Goal: Task Accomplishment & Management: Use online tool/utility

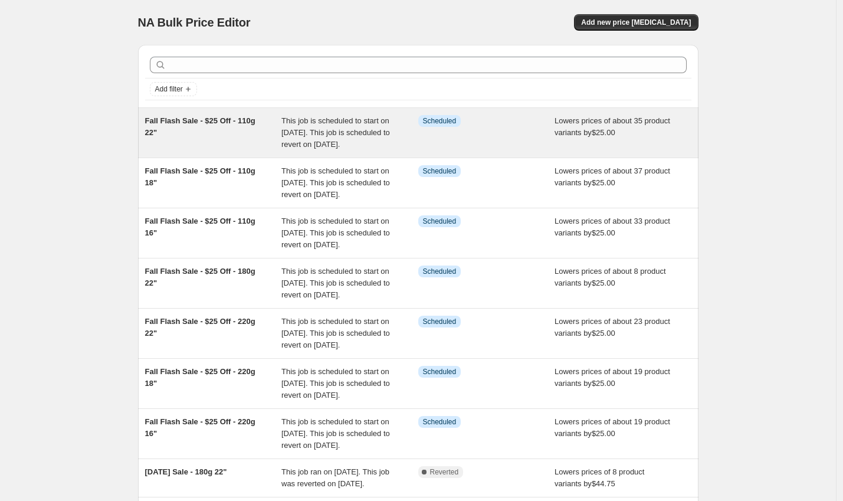
click at [264, 135] on div "Fall Flash Sale - $25 Off - 110g 22"" at bounding box center [213, 132] width 137 height 35
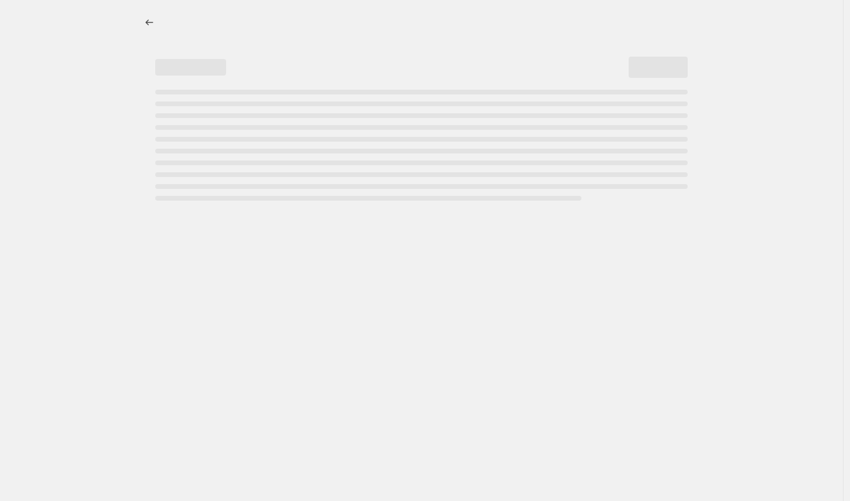
select select "by"
select select "to"
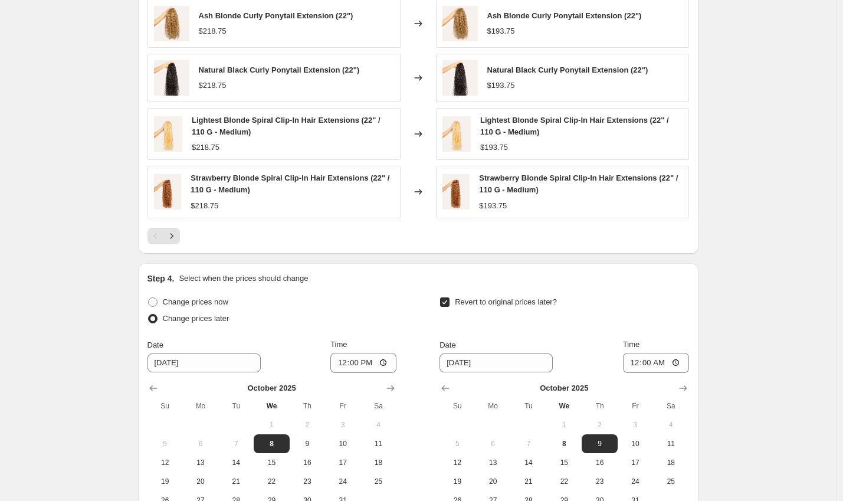
scroll to position [1048, 0]
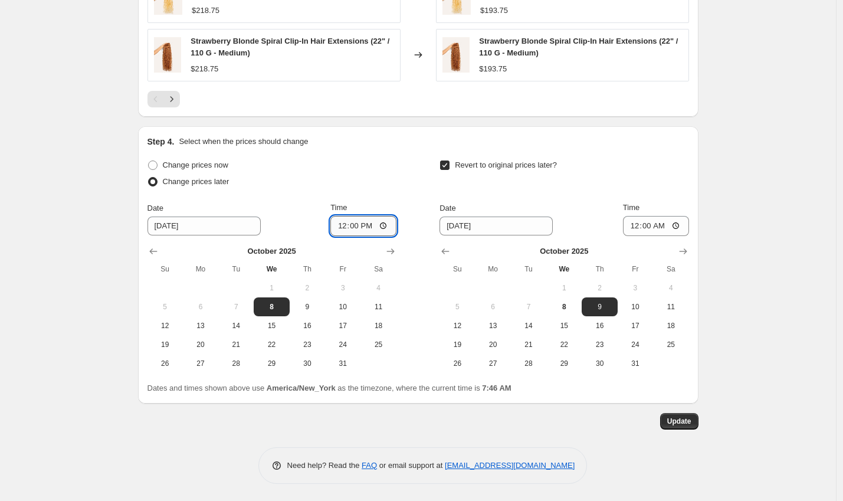
click at [346, 222] on input "12:00" at bounding box center [363, 226] width 66 height 20
type input "11:50"
click at [633, 228] on input "00:00" at bounding box center [656, 226] width 66 height 20
type input "23:59"
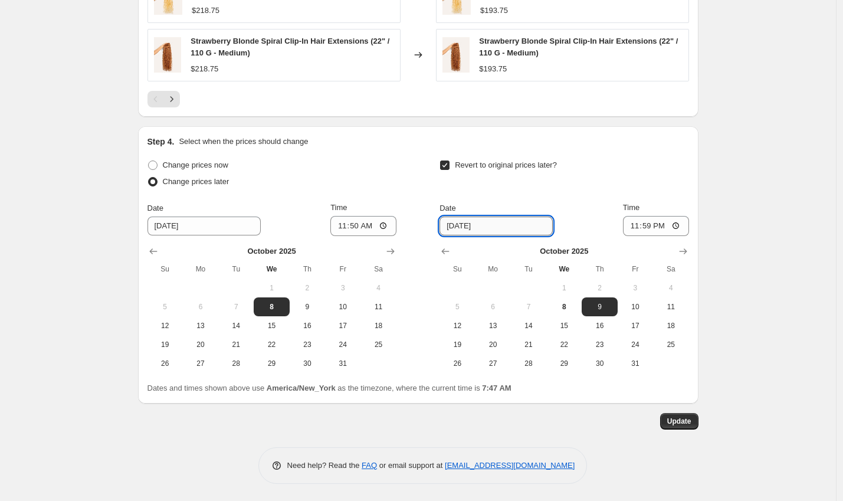
click at [464, 224] on input "[DATE]" at bounding box center [496, 226] width 113 height 19
type input "[DATE]"
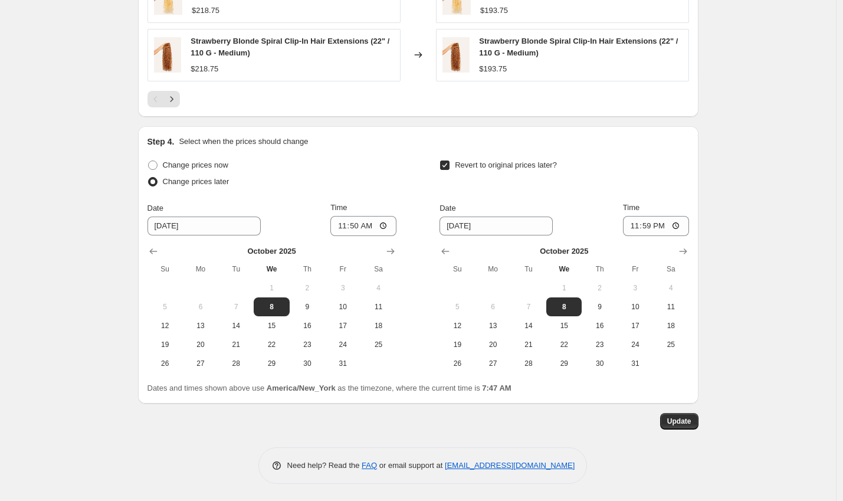
click at [676, 420] on span "Update" at bounding box center [679, 421] width 24 height 9
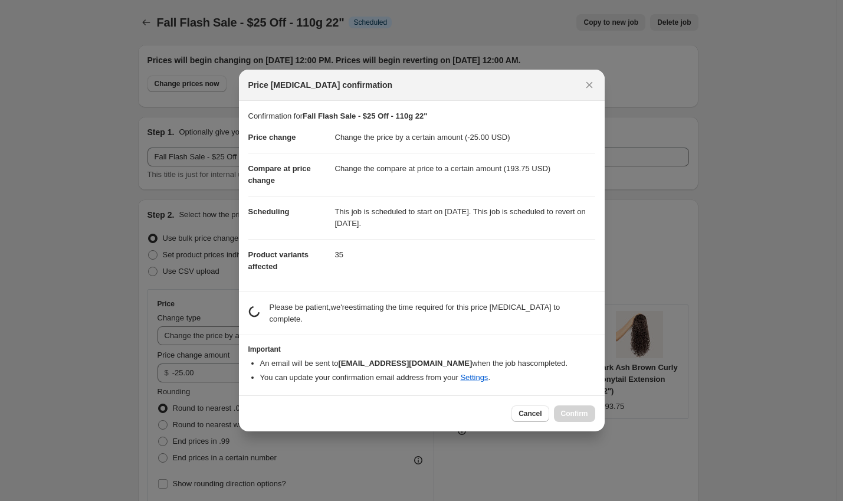
scroll to position [0, 0]
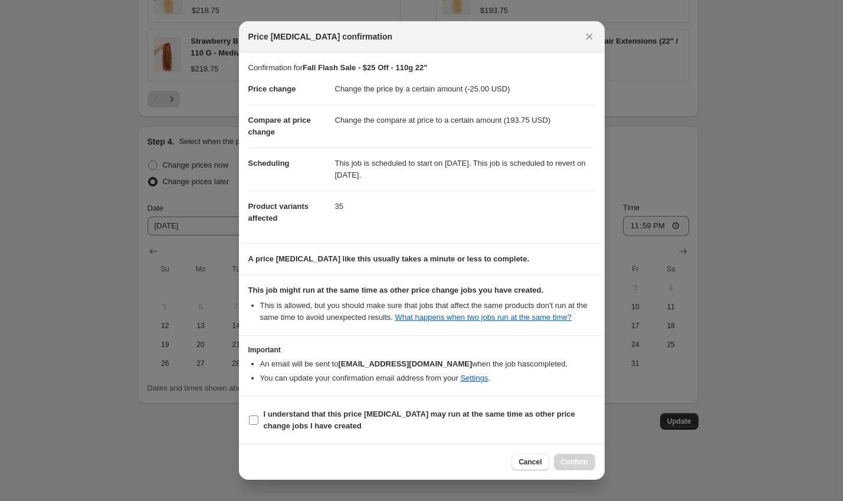
click at [400, 425] on b "I understand that this price [MEDICAL_DATA] may run at the same time as other p…" at bounding box center [420, 420] width 312 height 21
click at [258, 425] on input "I understand that this price [MEDICAL_DATA] may run at the same time as other p…" at bounding box center [253, 419] width 9 height 9
checkbox input "true"
click at [587, 470] on button "Confirm" at bounding box center [574, 462] width 41 height 17
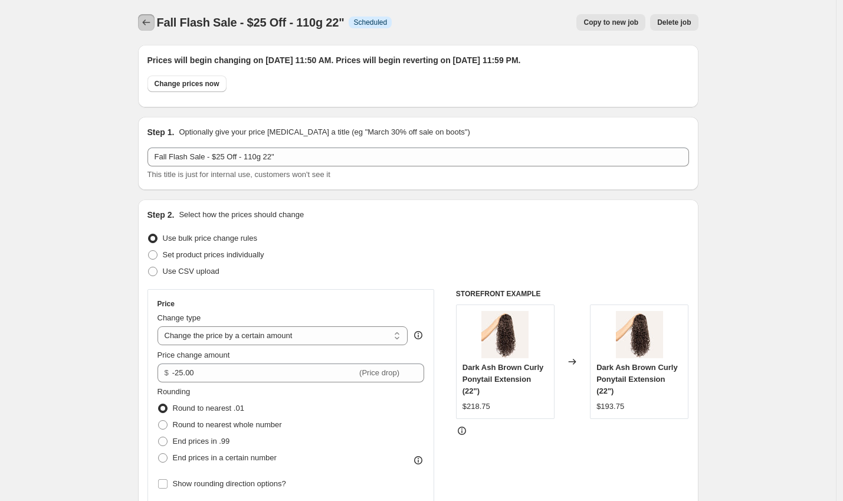
click at [143, 22] on icon "Price change jobs" at bounding box center [146, 23] width 12 height 12
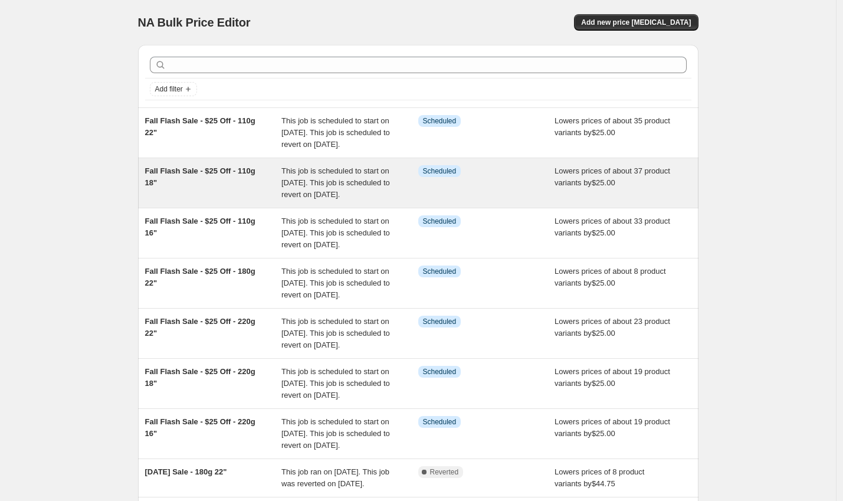
click at [255, 193] on div "Fall Flash Sale - $25 Off - 110g 18"" at bounding box center [213, 182] width 137 height 35
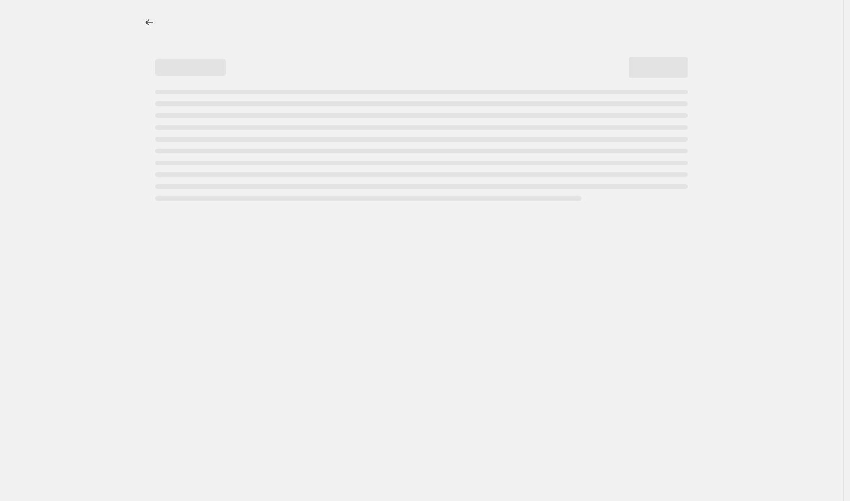
select select "by"
select select "to"
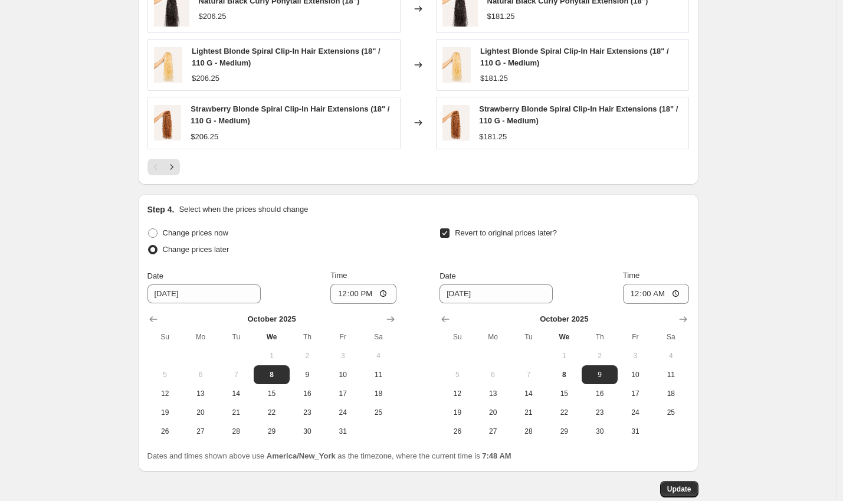
scroll to position [1048, 0]
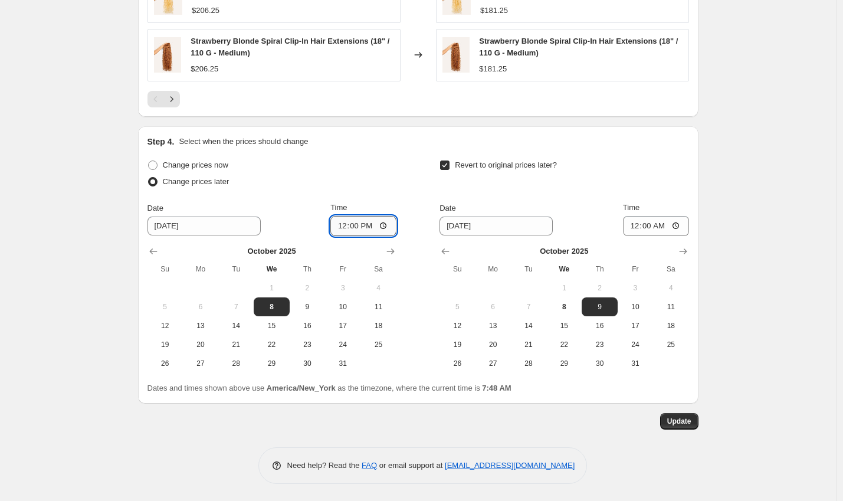
click at [343, 222] on input "12:00" at bounding box center [363, 226] width 66 height 20
type input "11:50"
click at [520, 224] on input "[DATE]" at bounding box center [496, 226] width 113 height 19
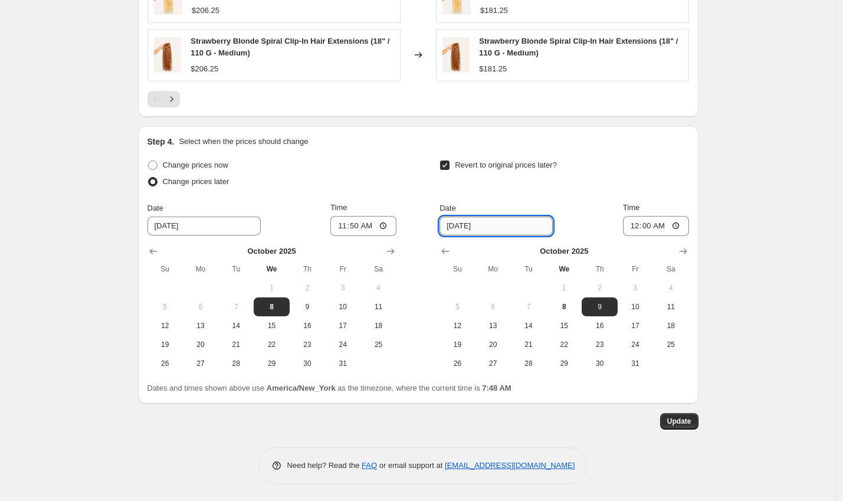
click at [464, 224] on input "[DATE]" at bounding box center [496, 226] width 113 height 19
type input "[DATE]"
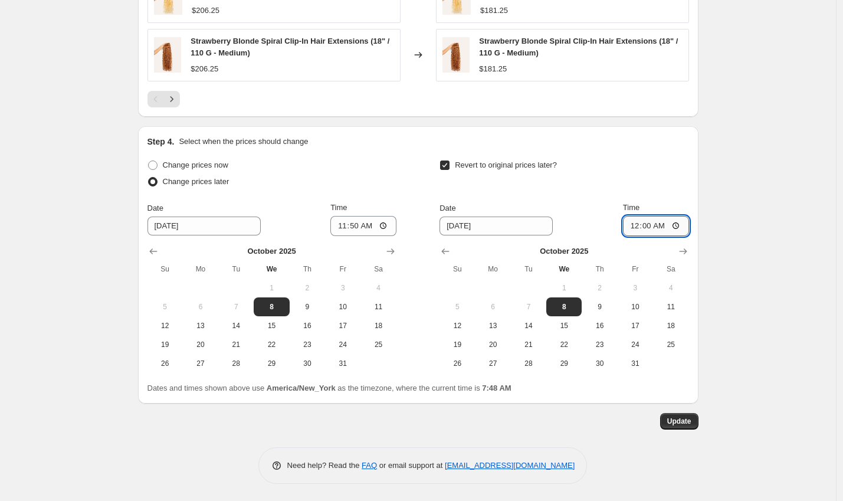
click at [637, 228] on input "00:00" at bounding box center [656, 226] width 66 height 20
type input "23:59"
click at [680, 419] on span "Update" at bounding box center [679, 421] width 24 height 9
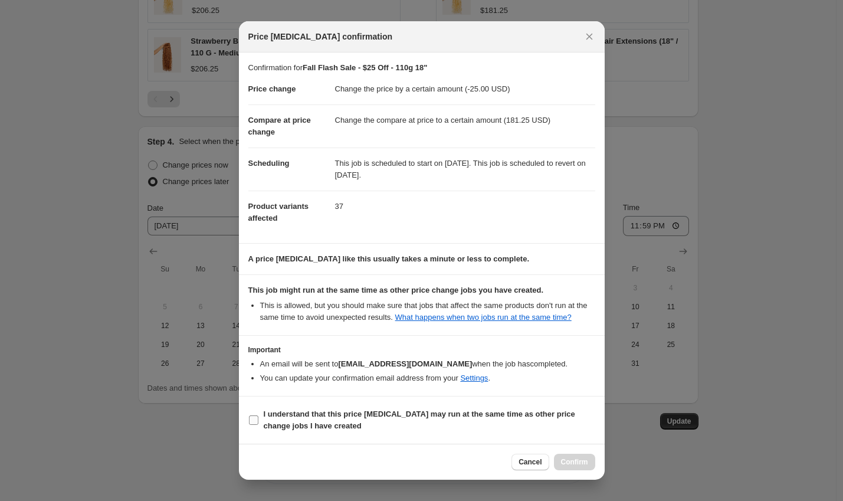
click at [398, 423] on b "I understand that this price [MEDICAL_DATA] may run at the same time as other p…" at bounding box center [420, 420] width 312 height 21
click at [258, 423] on input "I understand that this price [MEDICAL_DATA] may run at the same time as other p…" at bounding box center [253, 419] width 9 height 9
checkbox input "true"
click at [567, 464] on span "Confirm" at bounding box center [574, 461] width 27 height 9
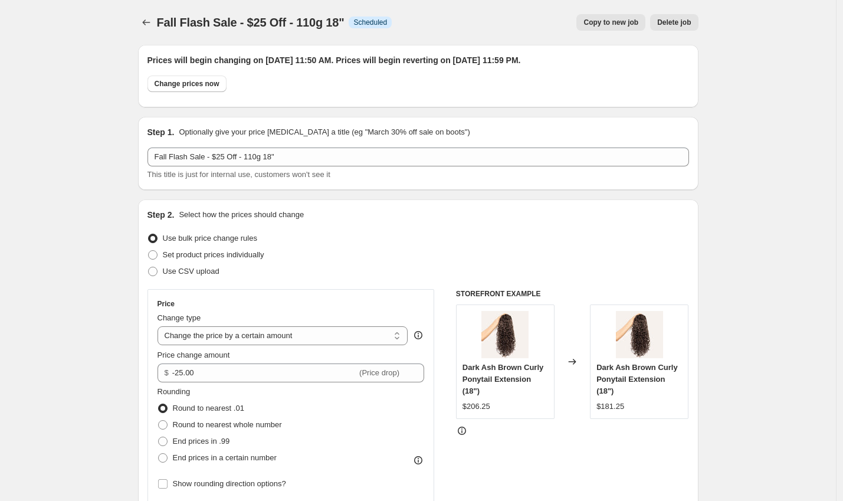
click at [147, 24] on icon "Price change jobs" at bounding box center [146, 23] width 12 height 12
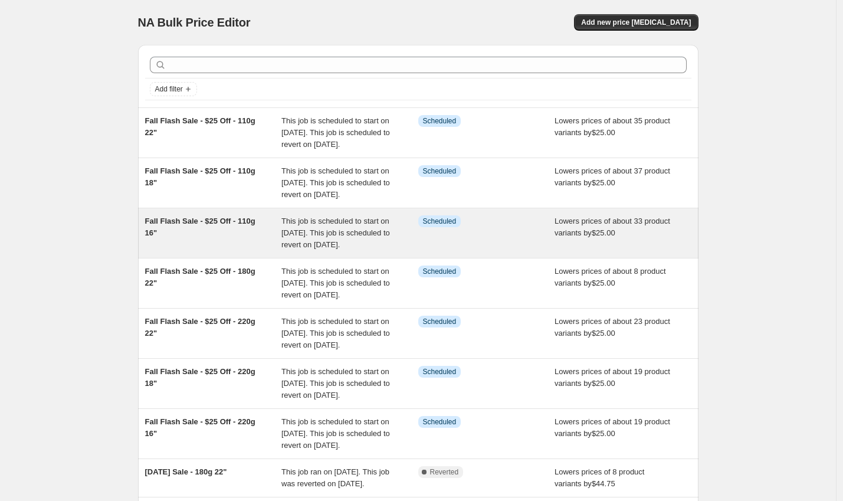
click at [217, 237] on span "Fall Flash Sale - $25 Off - 110g 16"" at bounding box center [200, 227] width 110 height 21
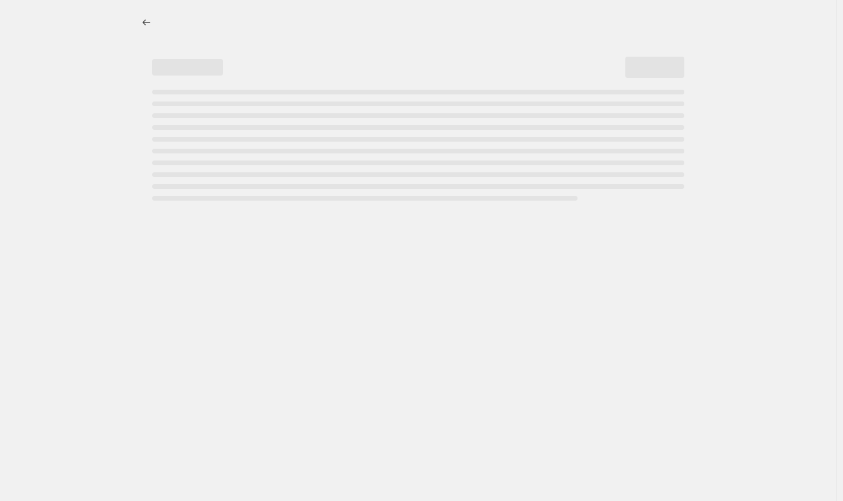
select select "by"
select select "to"
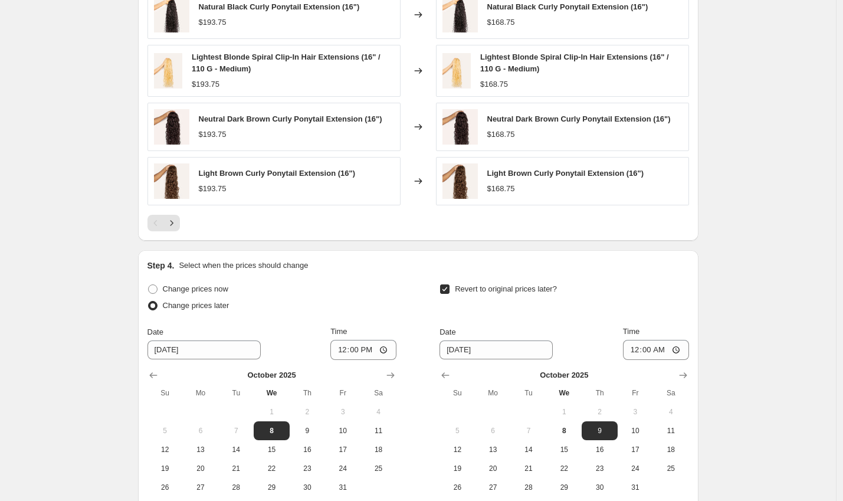
scroll to position [1044, 0]
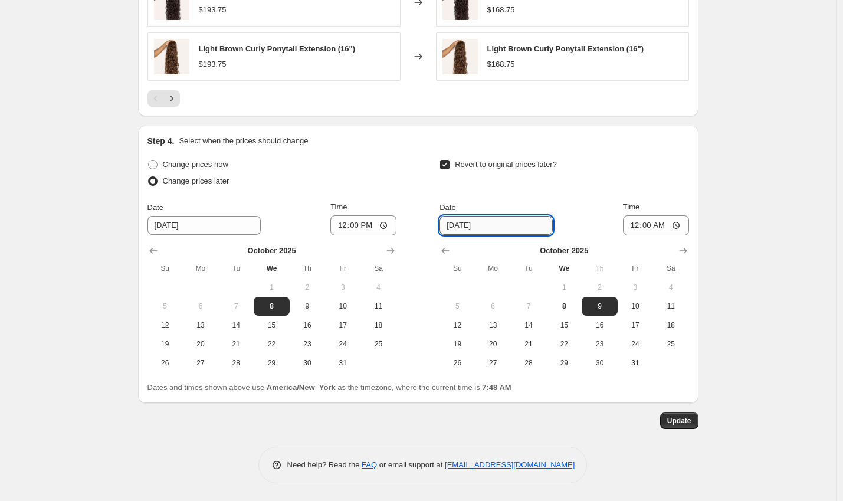
click at [464, 222] on input "[DATE]" at bounding box center [496, 225] width 113 height 19
type input "[DATE]"
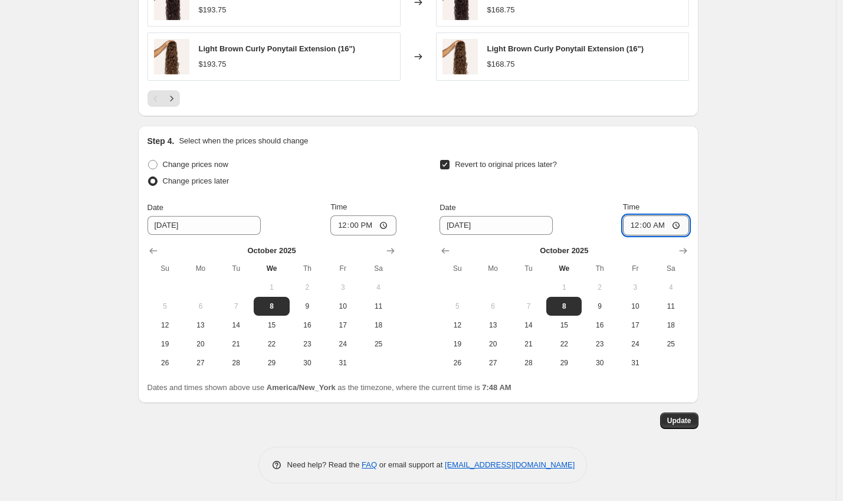
click at [632, 225] on input "00:00" at bounding box center [656, 225] width 66 height 20
type input "23:59"
click at [343, 227] on input "12:00" at bounding box center [363, 225] width 66 height 20
type input "11:50"
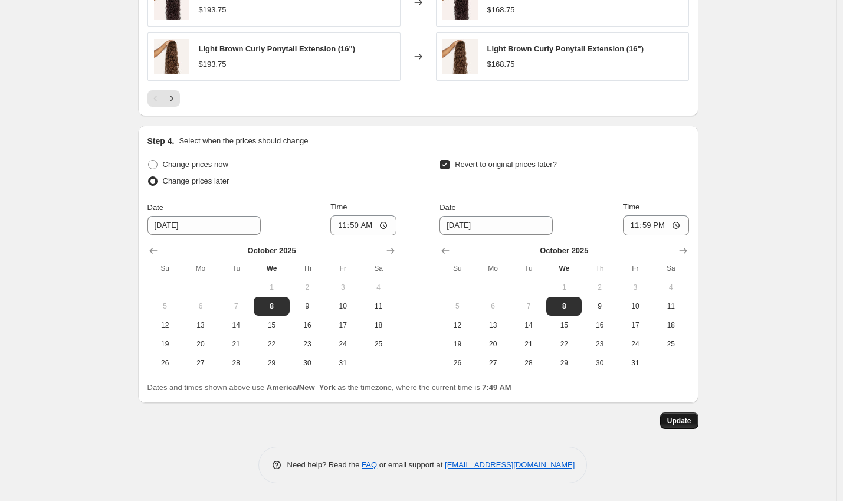
click at [692, 418] on span "Update" at bounding box center [679, 420] width 24 height 9
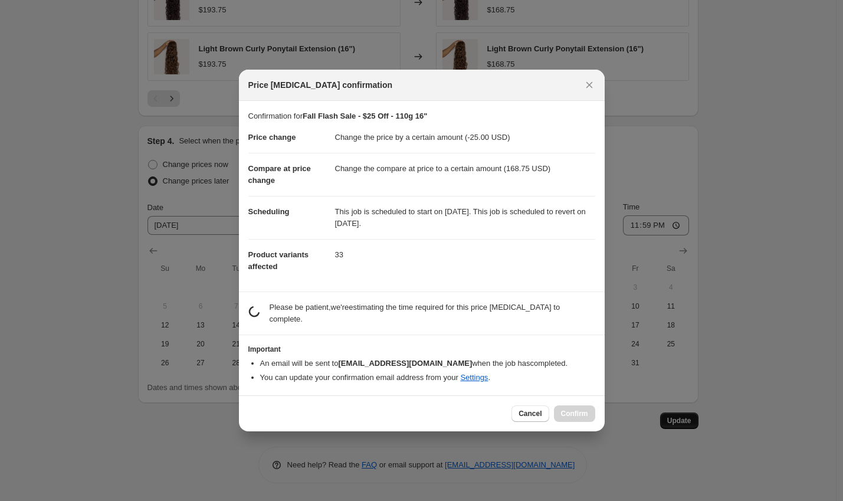
scroll to position [0, 0]
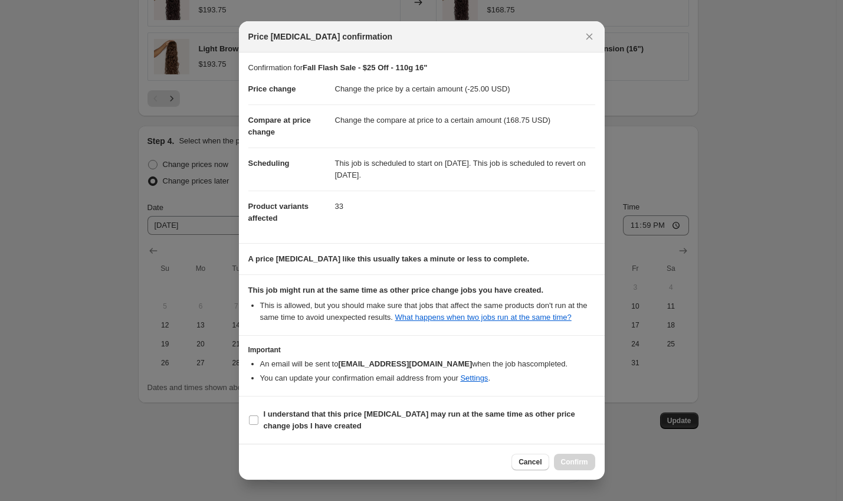
click at [372, 411] on section "I understand that this price [MEDICAL_DATA] may run at the same time as other p…" at bounding box center [422, 420] width 366 height 47
click at [382, 423] on b "I understand that this price [MEDICAL_DATA] may run at the same time as other p…" at bounding box center [420, 420] width 312 height 21
click at [258, 423] on input "I understand that this price [MEDICAL_DATA] may run at the same time as other p…" at bounding box center [253, 419] width 9 height 9
checkbox input "true"
click at [578, 467] on span "Confirm" at bounding box center [574, 461] width 27 height 9
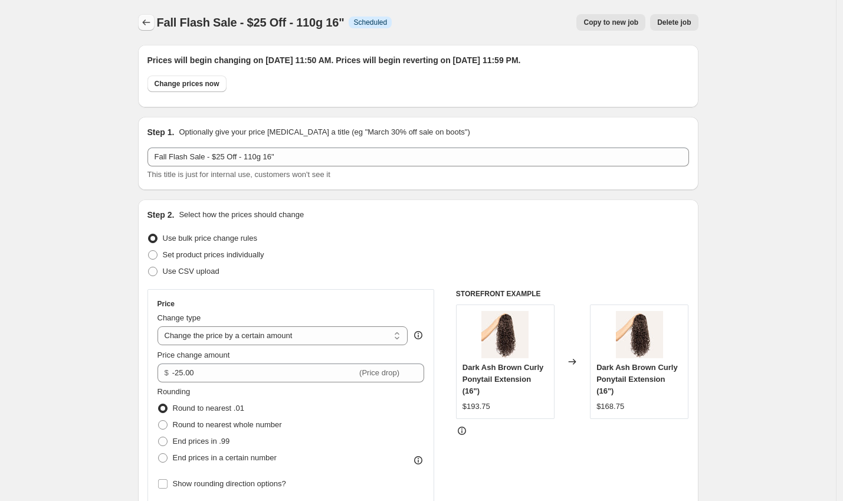
click at [143, 20] on button "Price change jobs" at bounding box center [146, 22] width 17 height 17
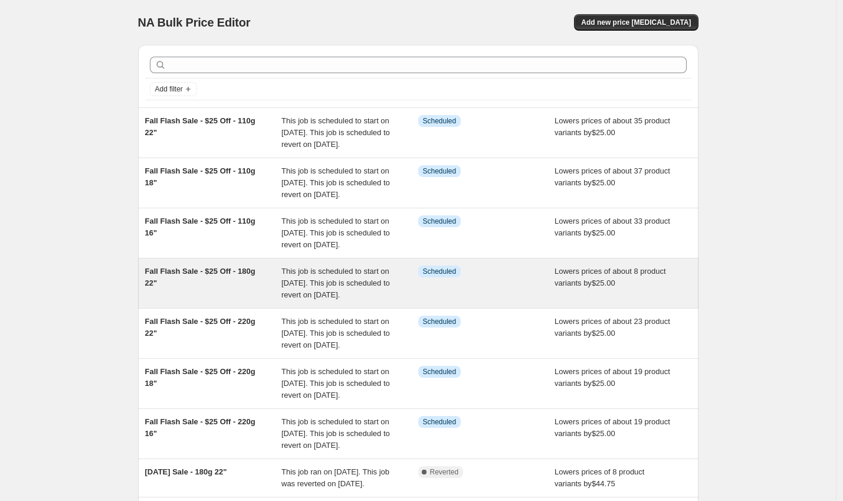
click at [202, 301] on div "Fall Flash Sale - $25 Off - 180g 22"" at bounding box center [213, 283] width 137 height 35
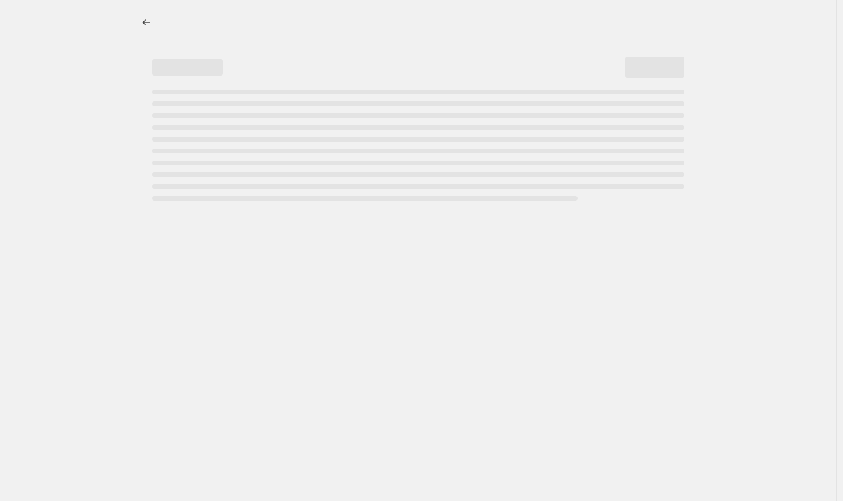
select select "by"
select select "to"
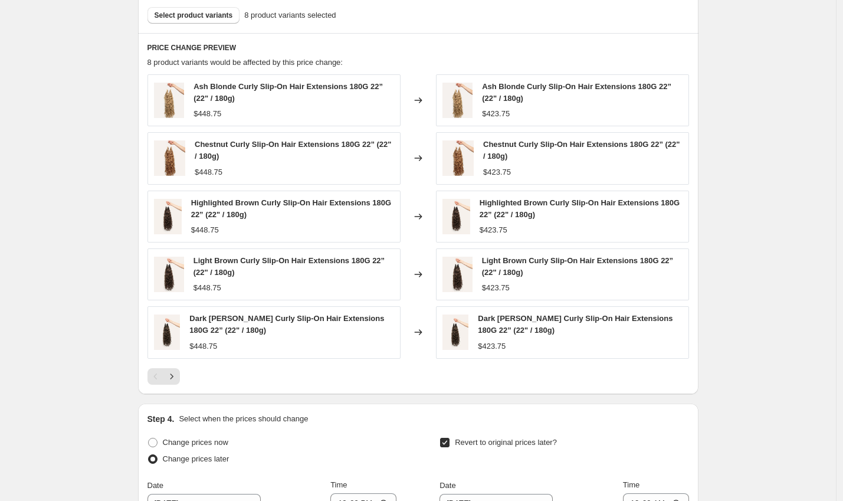
scroll to position [1060, 0]
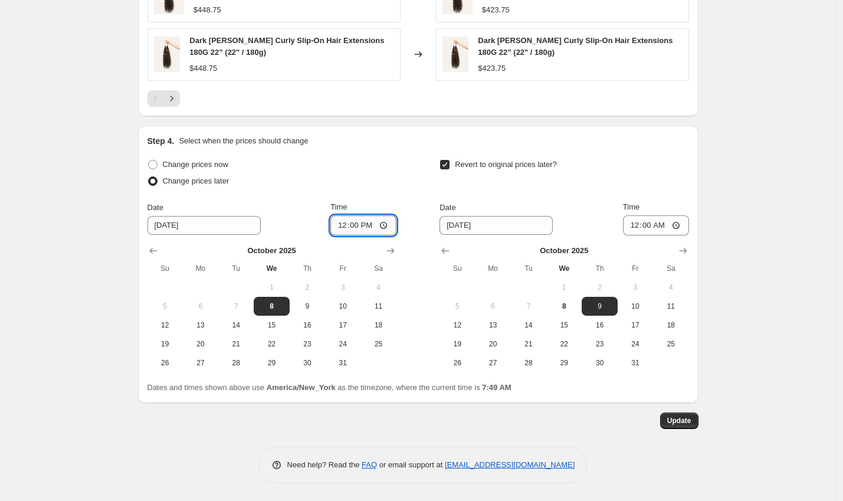
click at [344, 223] on input "12:00" at bounding box center [363, 225] width 66 height 20
type input "11:50"
click at [465, 222] on input "[DATE]" at bounding box center [496, 225] width 113 height 19
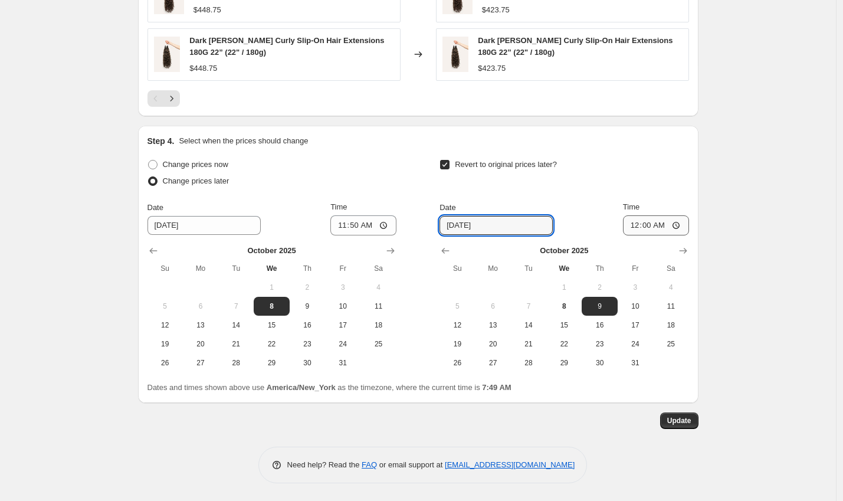
type input "[DATE]"
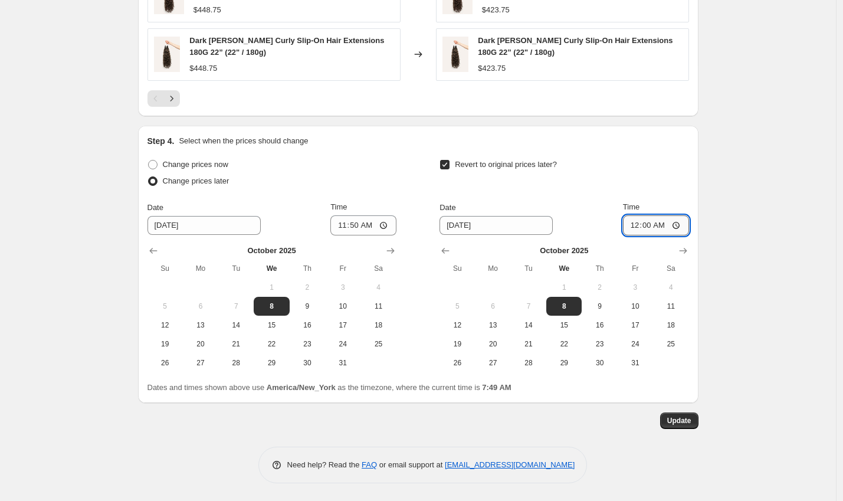
click at [636, 222] on input "00:00" at bounding box center [656, 225] width 66 height 20
type input "23:59"
click at [680, 420] on span "Update" at bounding box center [679, 420] width 24 height 9
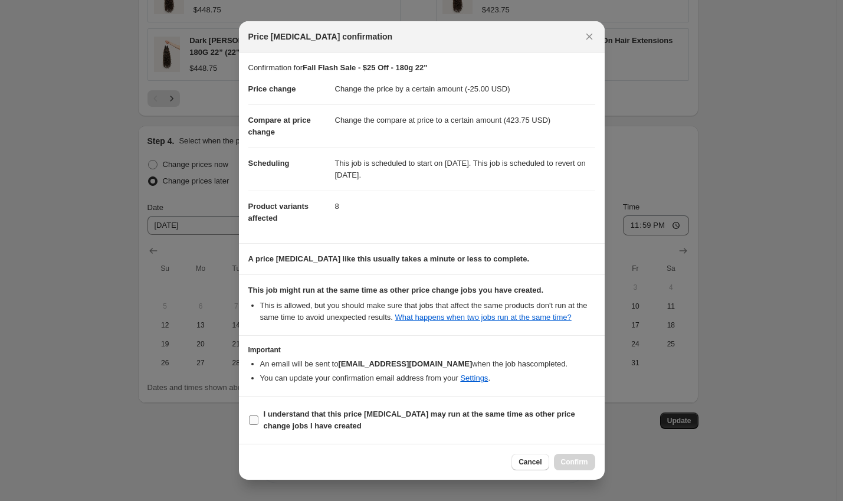
click at [371, 421] on b "I understand that this price [MEDICAL_DATA] may run at the same time as other p…" at bounding box center [420, 420] width 312 height 21
click at [258, 421] on input "I understand that this price [MEDICAL_DATA] may run at the same time as other p…" at bounding box center [253, 419] width 9 height 9
checkbox input "true"
click at [571, 466] on span "Confirm" at bounding box center [574, 461] width 27 height 9
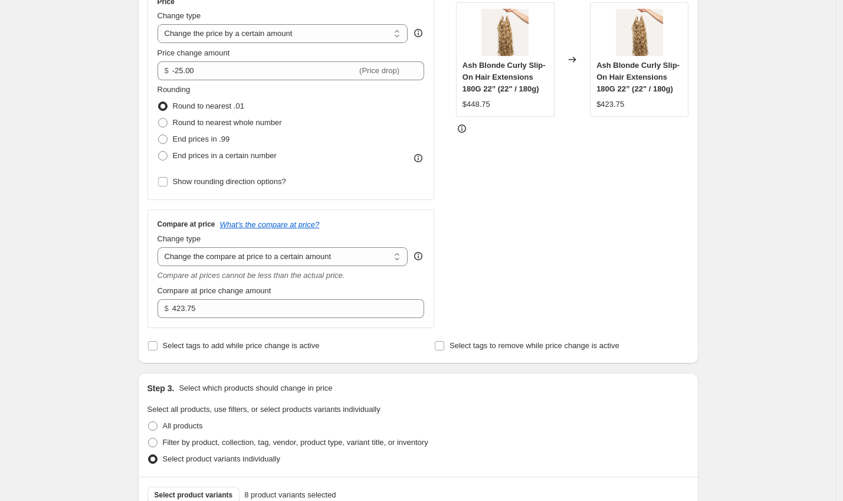
scroll to position [0, 0]
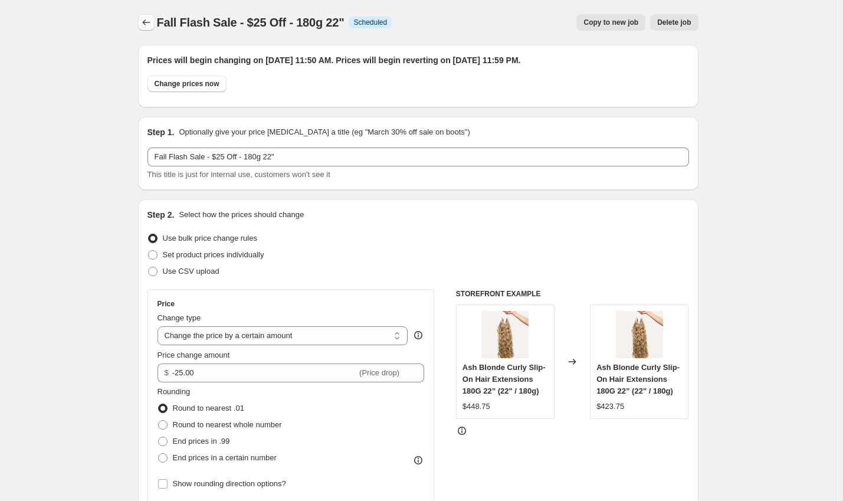
click at [143, 19] on icon "Price change jobs" at bounding box center [146, 23] width 12 height 12
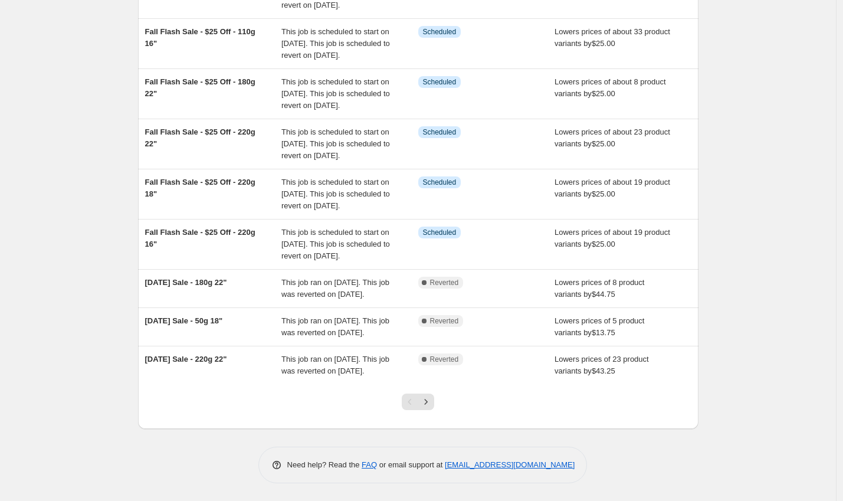
scroll to position [217, 0]
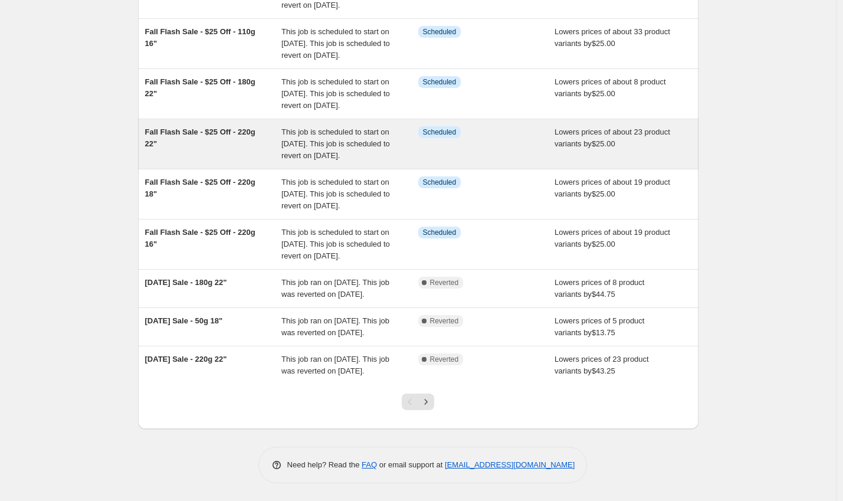
click at [219, 148] on span "Fall Flash Sale - $25 Off - 220g 22"" at bounding box center [200, 137] width 110 height 21
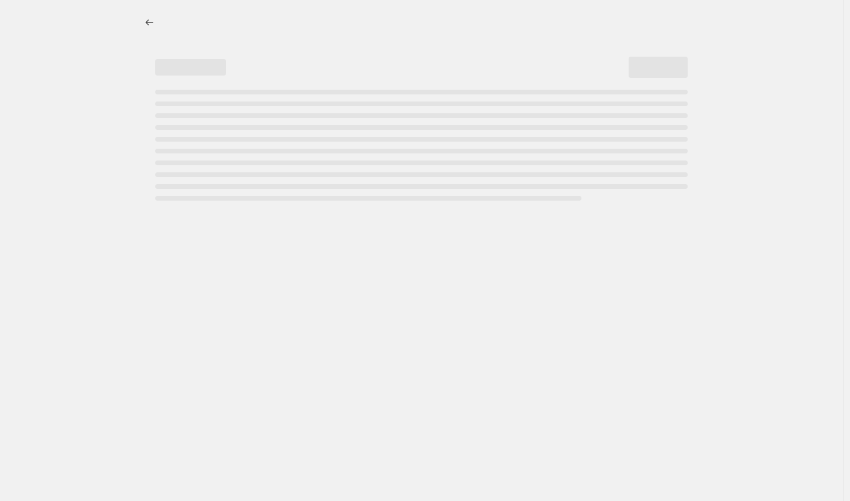
select select "by"
select select "to"
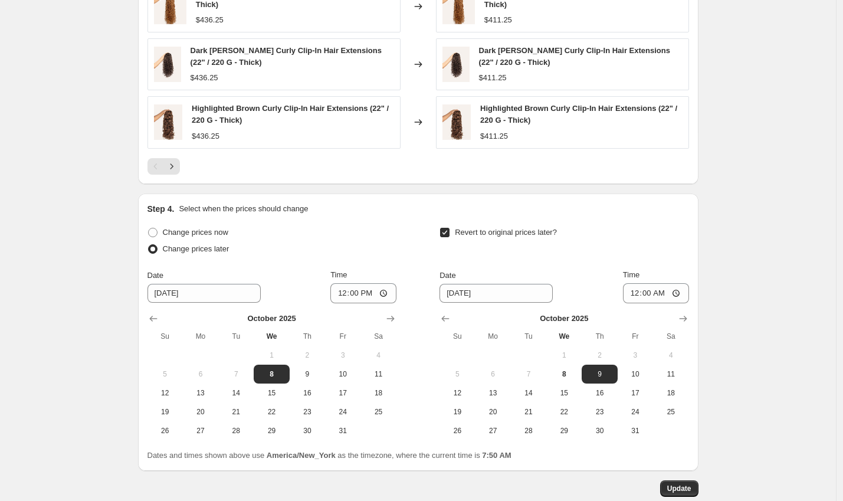
scroll to position [1060, 0]
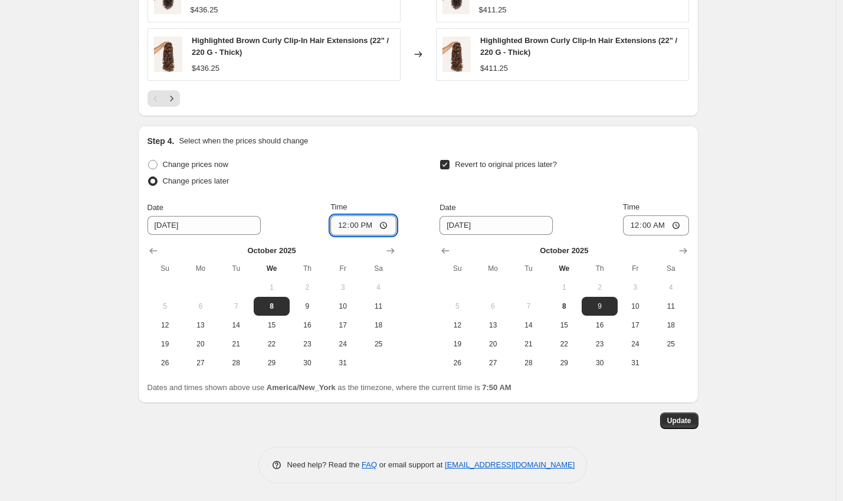
click at [341, 225] on input "12:00" at bounding box center [363, 225] width 66 height 20
type input "11:50"
click at [464, 222] on input "[DATE]" at bounding box center [496, 225] width 113 height 19
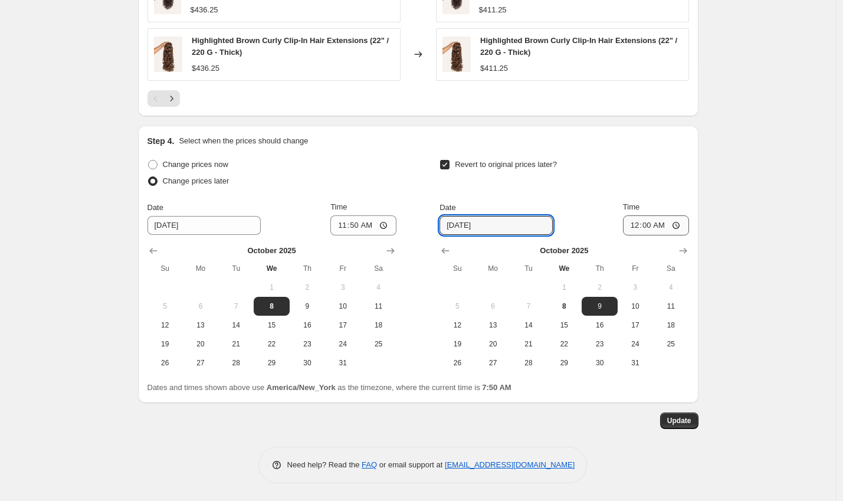
type input "[DATE]"
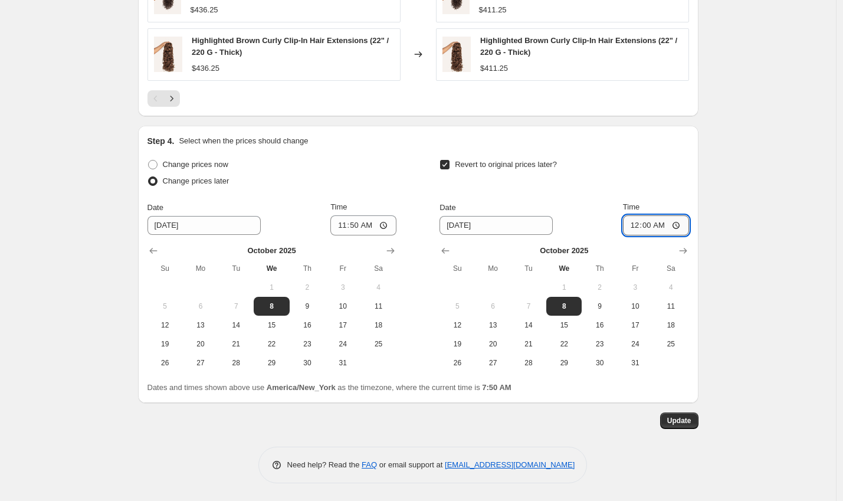
click at [635, 224] on input "00:00" at bounding box center [656, 225] width 66 height 20
type input "23:59"
click at [687, 420] on span "Update" at bounding box center [679, 420] width 24 height 9
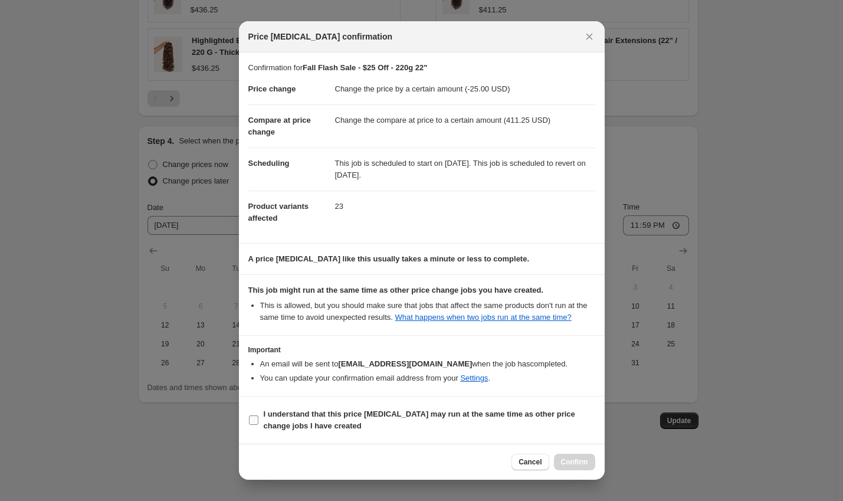
click at [339, 432] on span "I understand that this price [MEDICAL_DATA] may run at the same time as other p…" at bounding box center [430, 420] width 332 height 24
click at [258, 425] on input "I understand that this price [MEDICAL_DATA] may run at the same time as other p…" at bounding box center [253, 419] width 9 height 9
checkbox input "true"
click at [577, 467] on span "Confirm" at bounding box center [574, 461] width 27 height 9
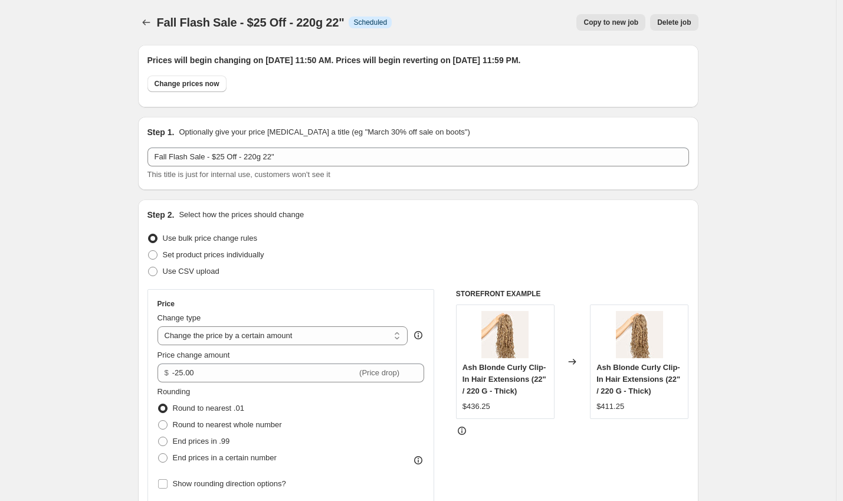
click at [143, 23] on icon "Price change jobs" at bounding box center [146, 23] width 12 height 12
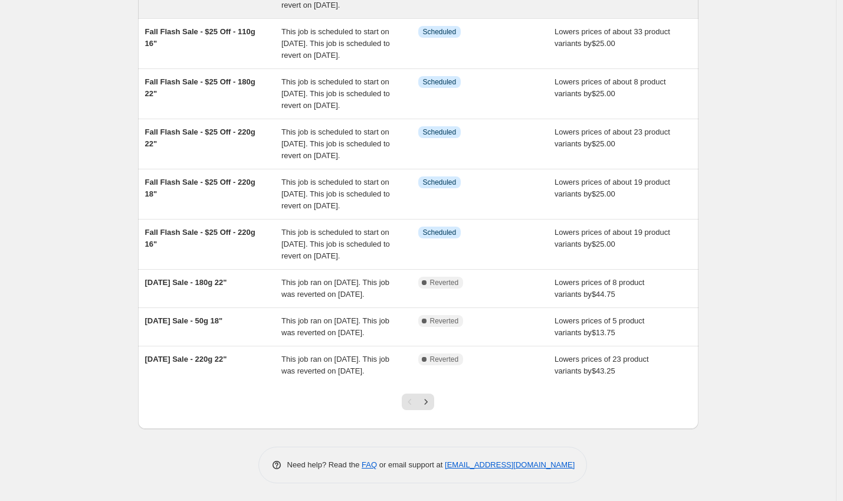
scroll to position [206, 0]
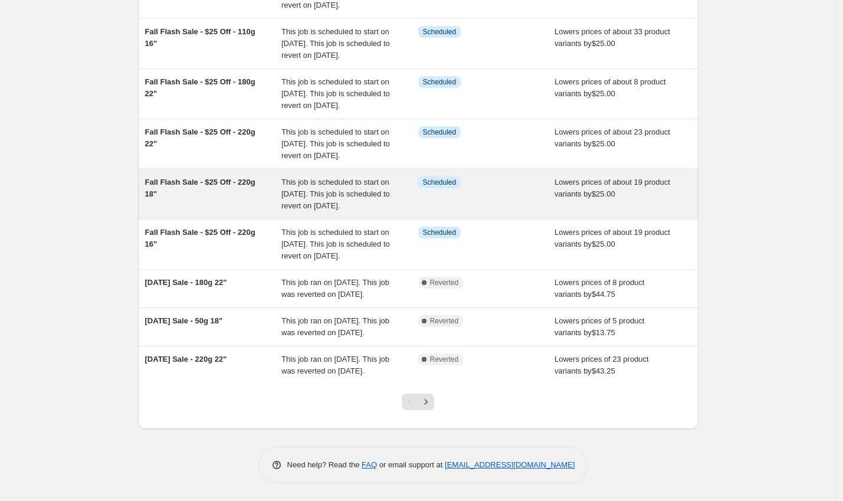
click at [227, 198] on span "Fall Flash Sale - $25 Off - 220g 18"" at bounding box center [200, 188] width 110 height 21
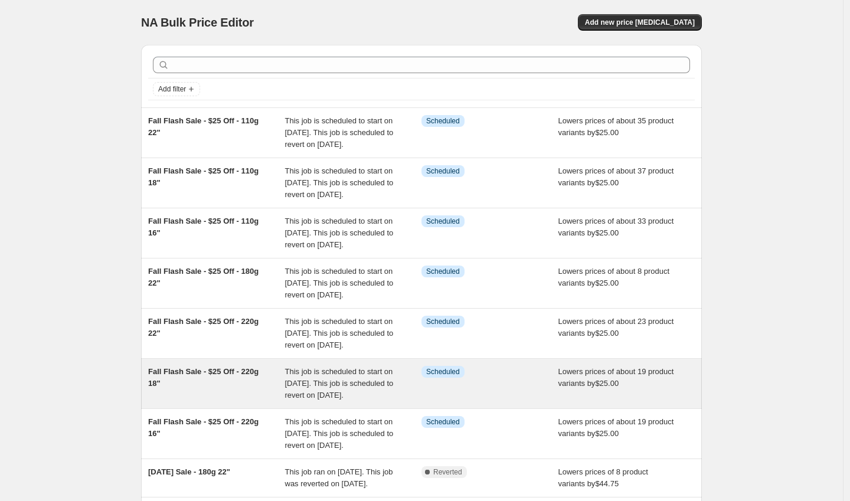
select select "by"
select select "to"
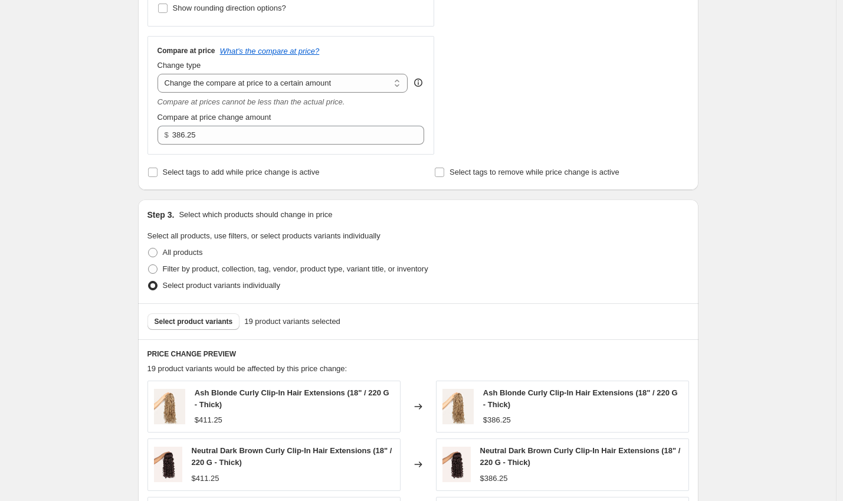
scroll to position [1060, 0]
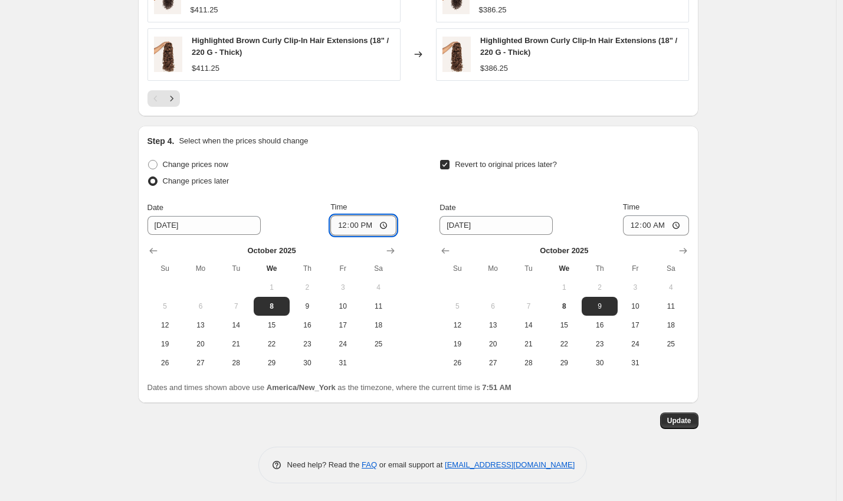
click at [342, 223] on input "12:00" at bounding box center [363, 225] width 66 height 20
type input "11:50"
click at [467, 224] on input "[DATE]" at bounding box center [496, 225] width 113 height 19
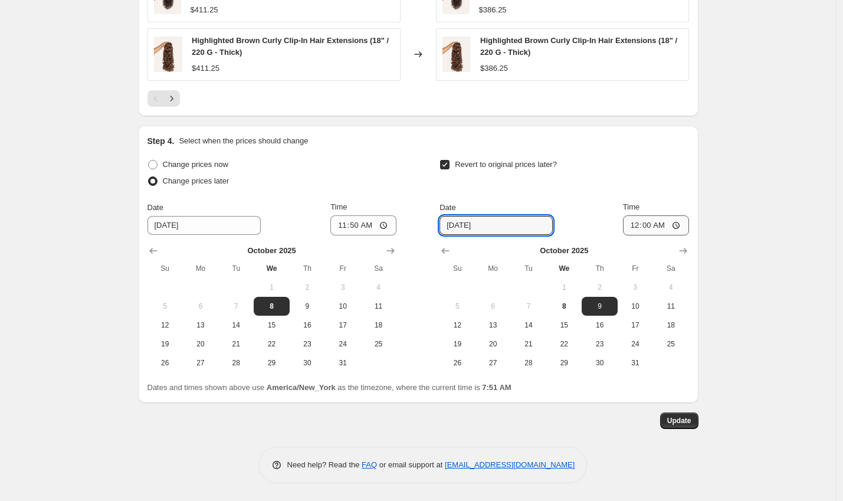
type input "[DATE]"
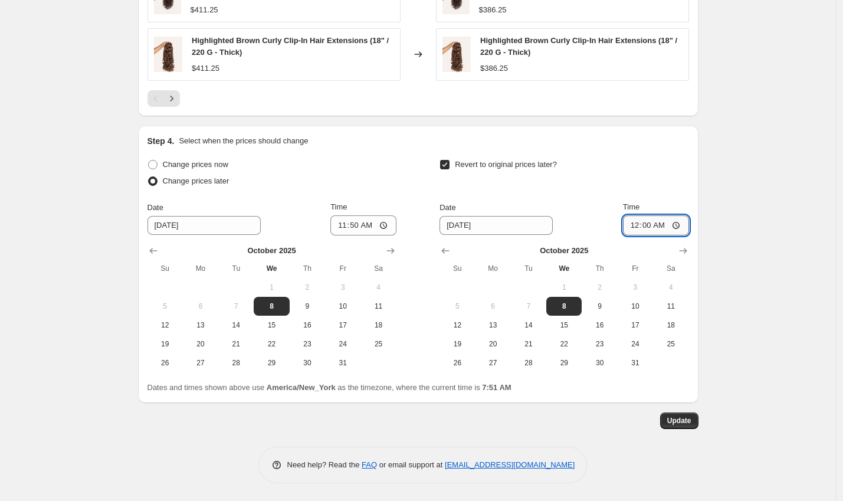
click at [634, 225] on input "00:00" at bounding box center [656, 225] width 66 height 20
type input "23:59"
click at [690, 417] on span "Update" at bounding box center [679, 420] width 24 height 9
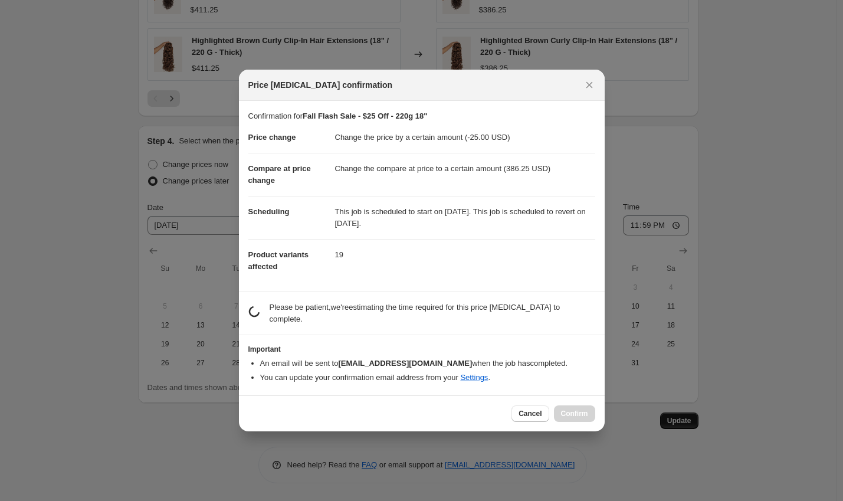
scroll to position [0, 0]
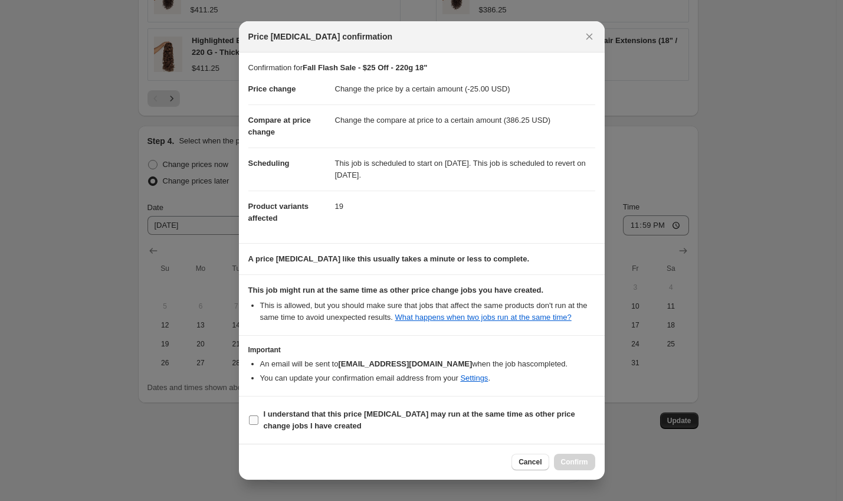
click at [363, 415] on label "I understand that this price [MEDICAL_DATA] may run at the same time as other p…" at bounding box center [421, 420] width 347 height 28
click at [258, 415] on input "I understand that this price [MEDICAL_DATA] may run at the same time as other p…" at bounding box center [253, 419] width 9 height 9
checkbox input "true"
click at [567, 467] on span "Confirm" at bounding box center [574, 461] width 27 height 9
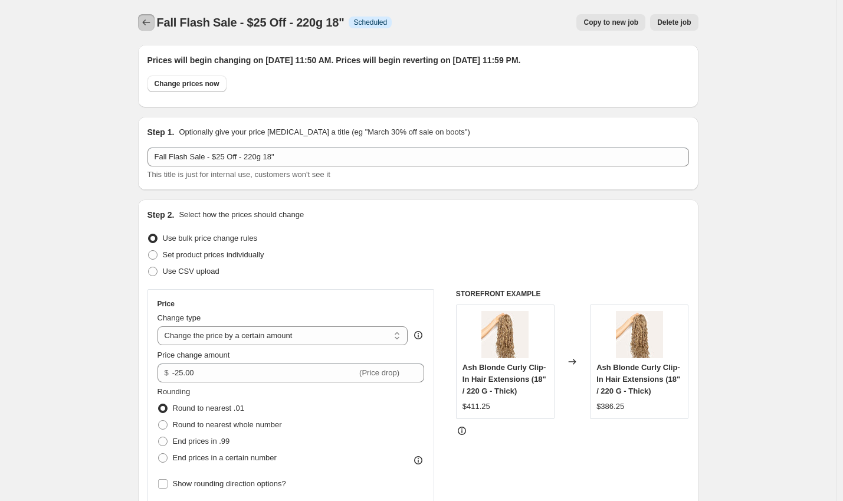
click at [144, 19] on icon "Price change jobs" at bounding box center [146, 23] width 12 height 12
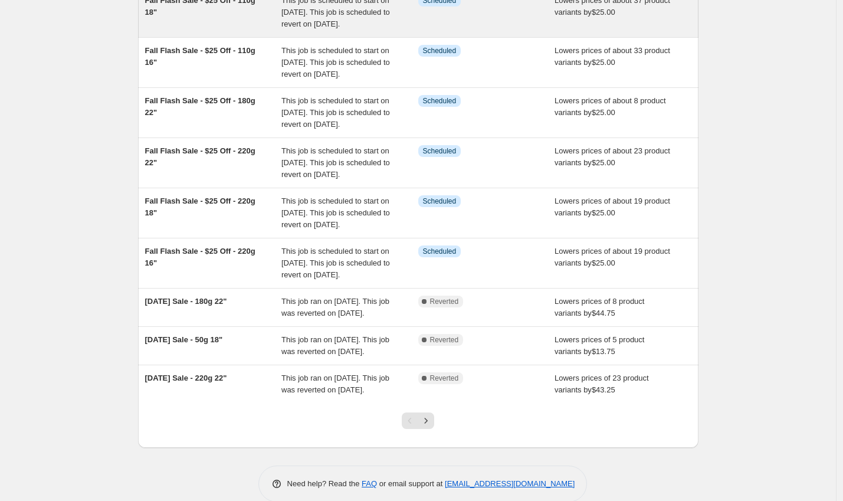
scroll to position [172, 0]
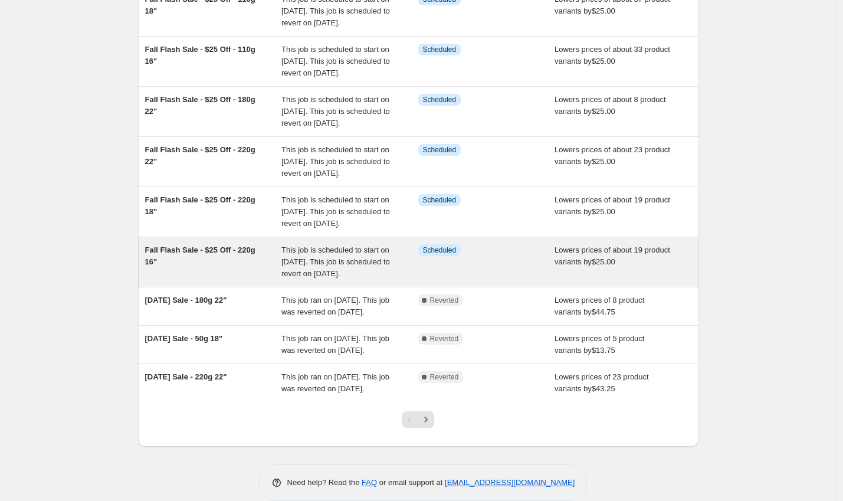
click at [213, 266] on span "Fall Flash Sale - $25 Off - 220g 16"" at bounding box center [200, 255] width 110 height 21
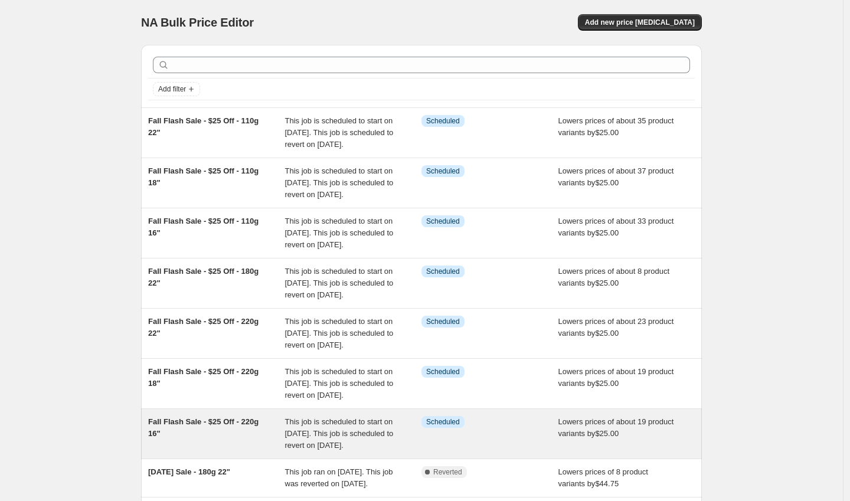
select select "by"
select select "to"
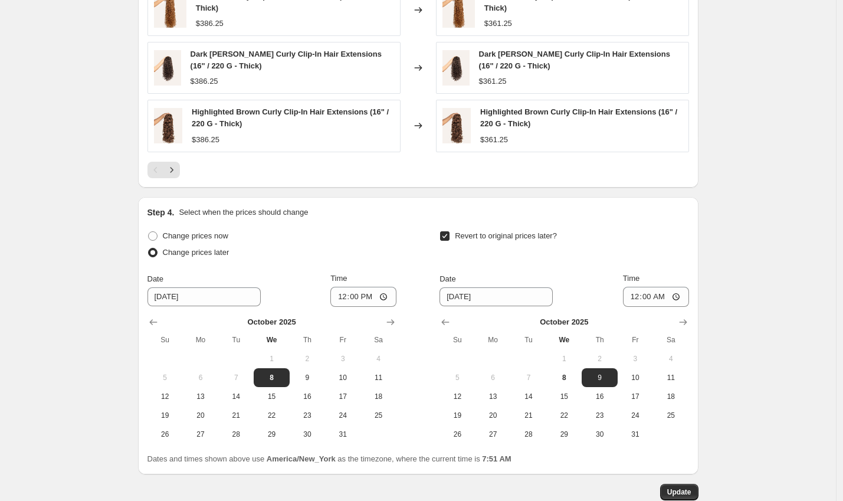
scroll to position [1060, 0]
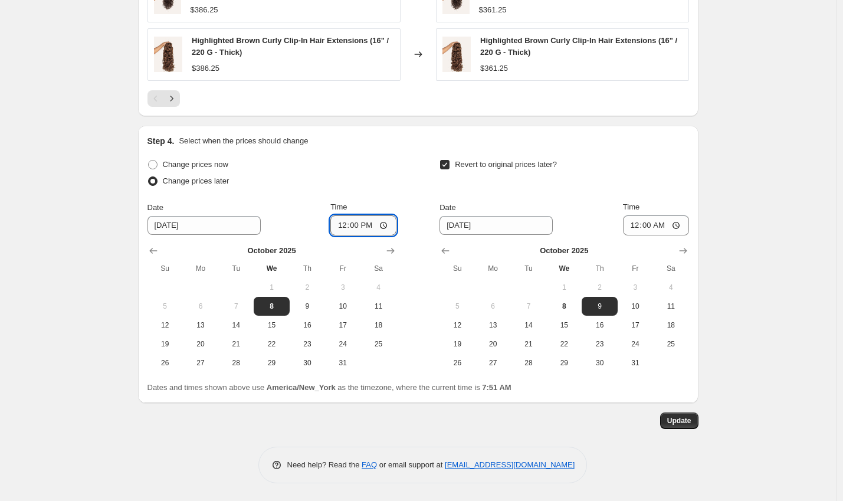
click at [337, 222] on input "12:00" at bounding box center [363, 225] width 66 height 20
type input "11:50"
click at [465, 223] on input "[DATE]" at bounding box center [496, 225] width 113 height 19
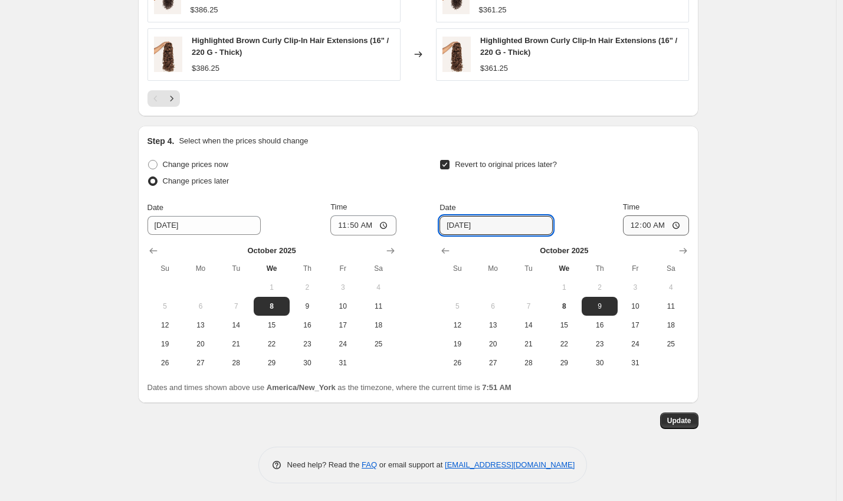
type input "[DATE]"
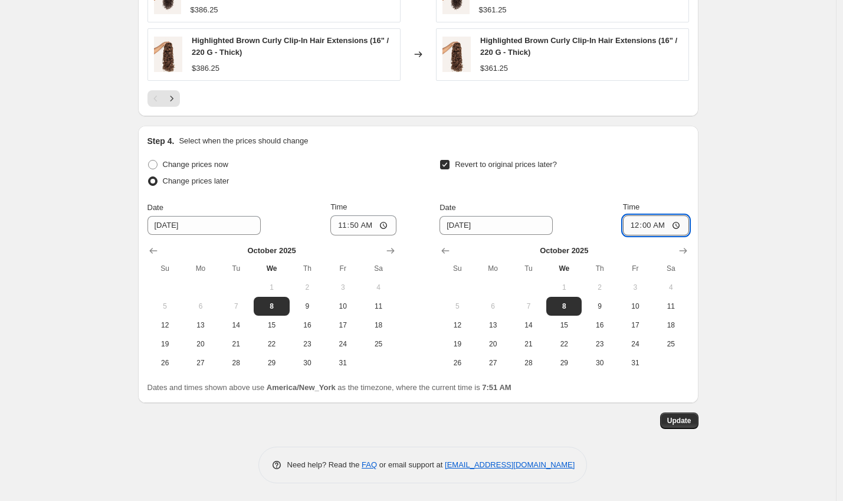
click at [635, 227] on input "00:00" at bounding box center [656, 225] width 66 height 20
type input "23:59"
click at [686, 421] on span "Update" at bounding box center [679, 420] width 24 height 9
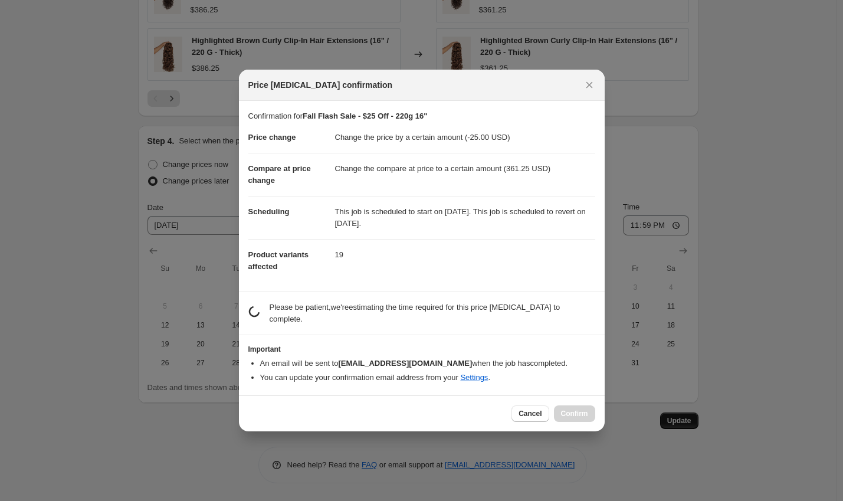
scroll to position [0, 0]
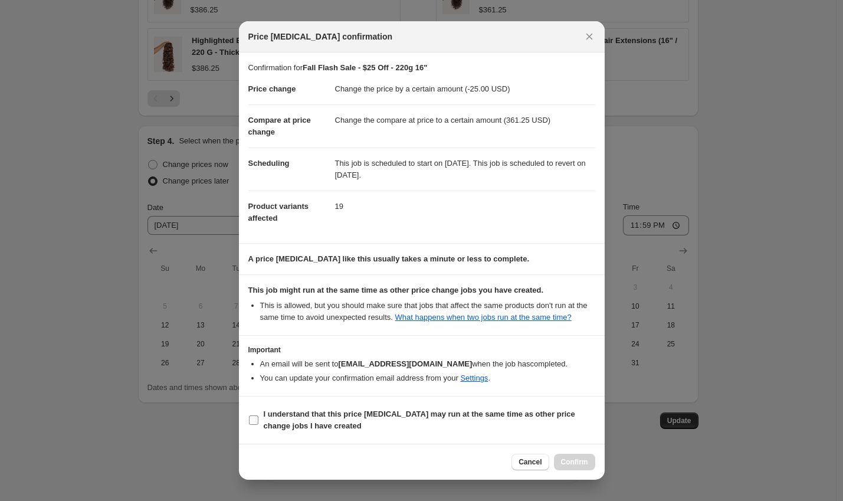
click at [376, 430] on span "I understand that this price [MEDICAL_DATA] may run at the same time as other p…" at bounding box center [430, 420] width 332 height 24
click at [258, 425] on input "I understand that this price [MEDICAL_DATA] may run at the same time as other p…" at bounding box center [253, 419] width 9 height 9
checkbox input "true"
click at [564, 467] on span "Confirm" at bounding box center [574, 461] width 27 height 9
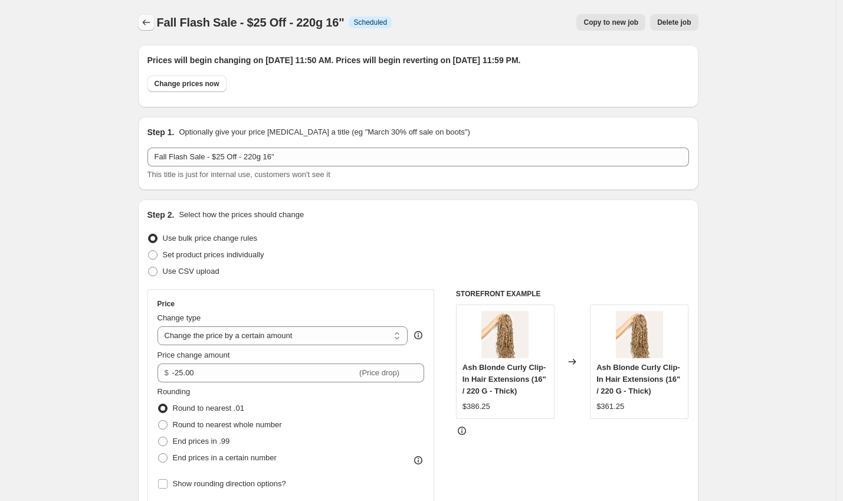
click at [145, 17] on icon "Price change jobs" at bounding box center [146, 23] width 12 height 12
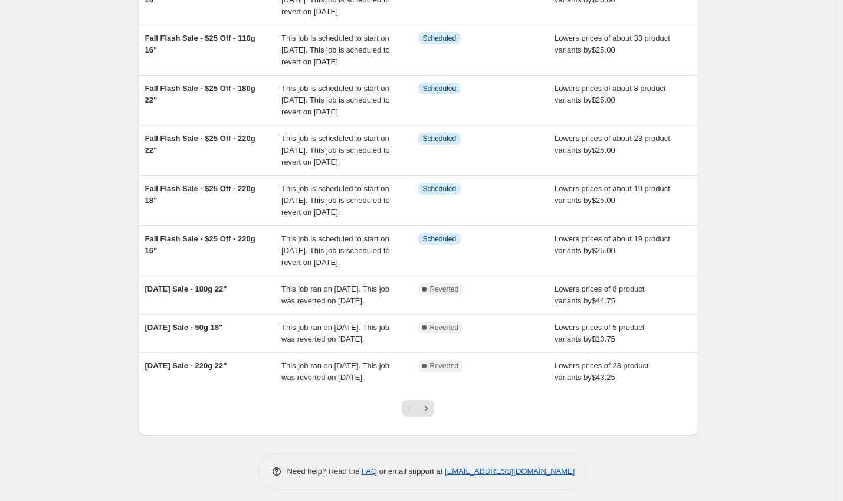
scroll to position [307, 0]
